Goal: Navigation & Orientation: Find specific page/section

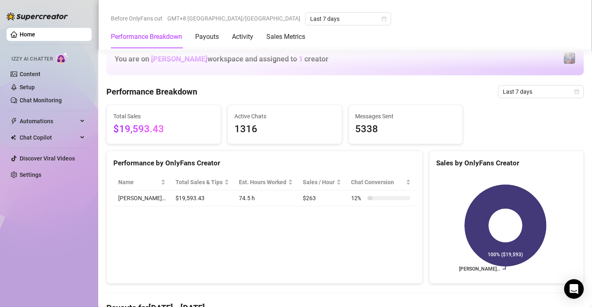
scroll to position [368, 0]
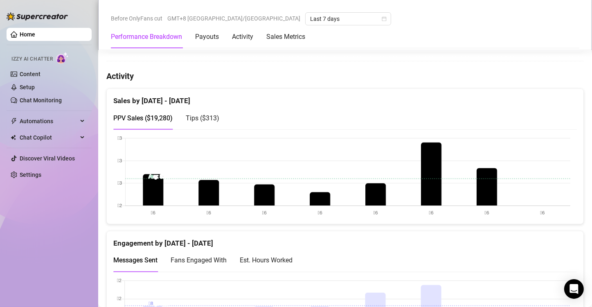
scroll to position [450, 0]
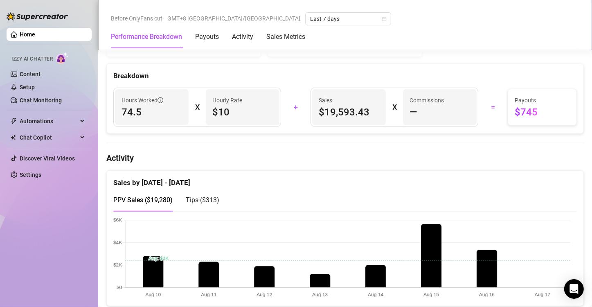
scroll to position [327, 0]
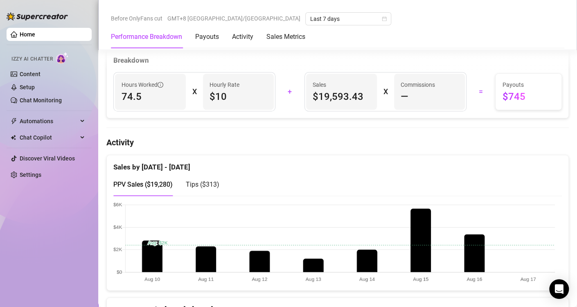
scroll to position [368, 0]
